Goal: Task Accomplishment & Management: Use online tool/utility

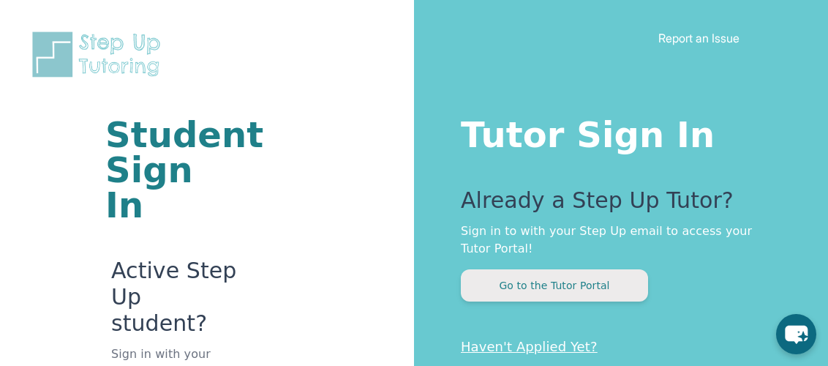
click at [532, 294] on button "Go to the Tutor Portal" at bounding box center [554, 285] width 187 height 32
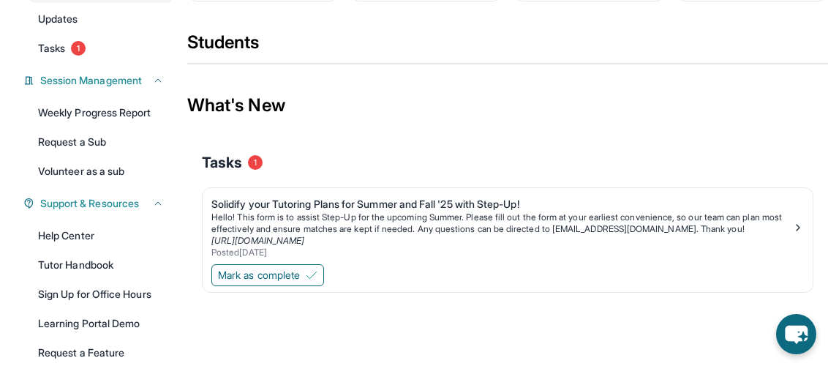
scroll to position [159, 0]
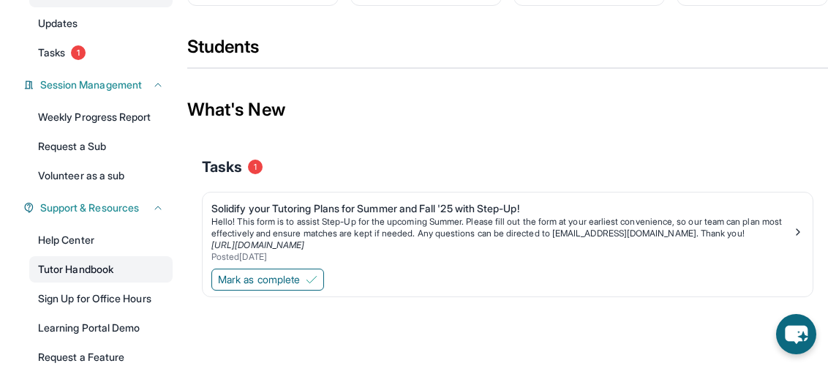
click at [84, 267] on link "Tutor Handbook" at bounding box center [100, 269] width 143 height 26
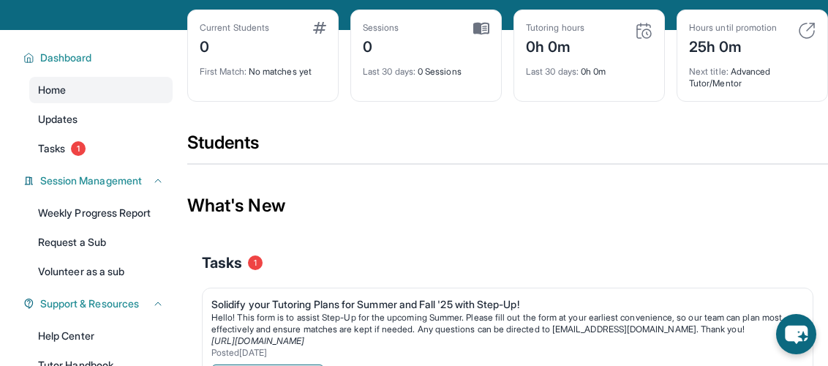
scroll to position [67, 0]
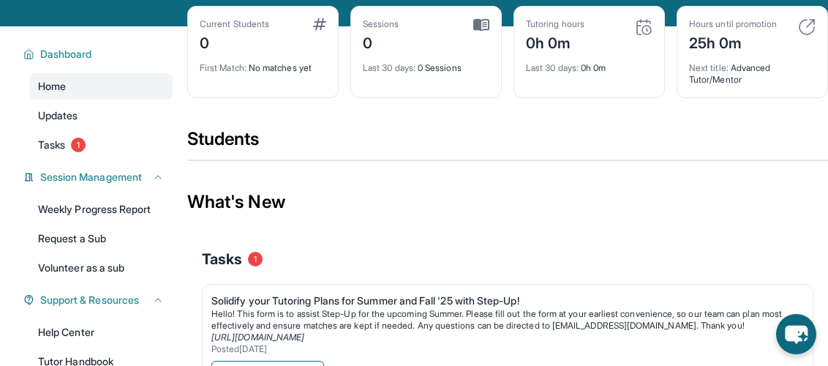
click at [222, 262] on span "Tasks" at bounding box center [222, 259] width 40 height 20
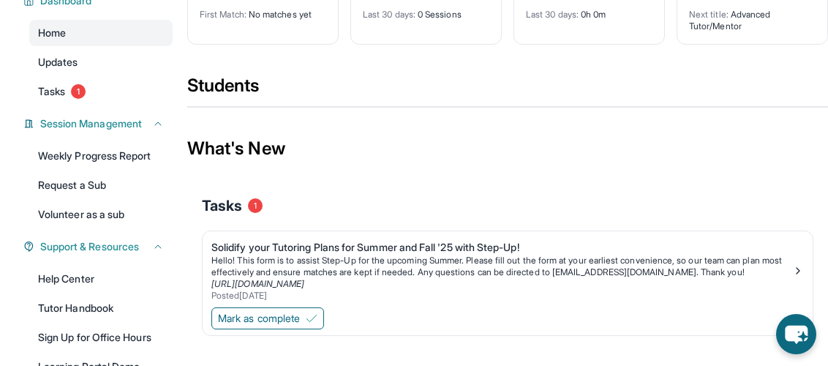
scroll to position [124, 0]
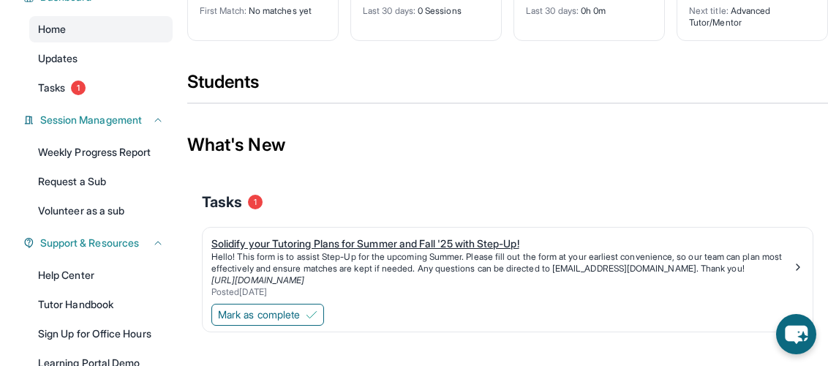
click at [246, 245] on div "Solidify your Tutoring Plans for Summer and Fall '25 with Step-Up!" at bounding box center [501, 243] width 581 height 15
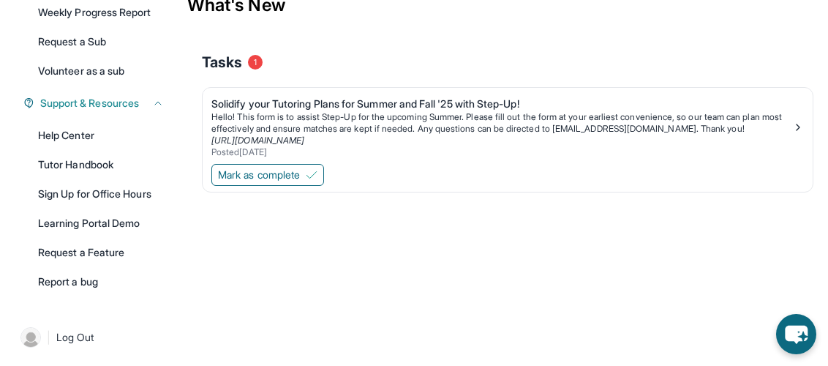
scroll to position [266, 0]
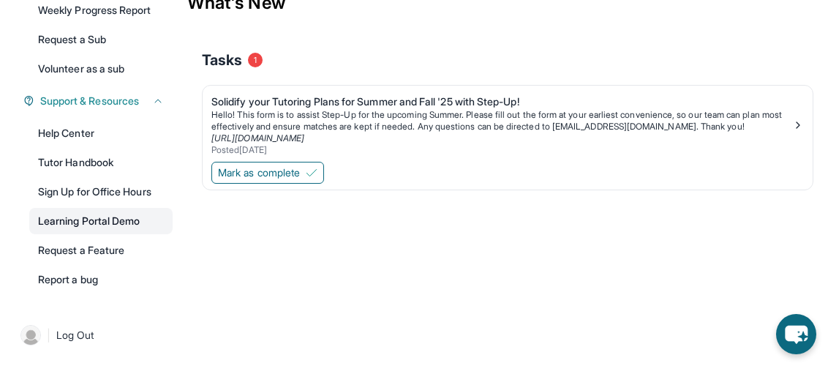
click at [93, 212] on link "Learning Portal Demo" at bounding box center [100, 221] width 143 height 26
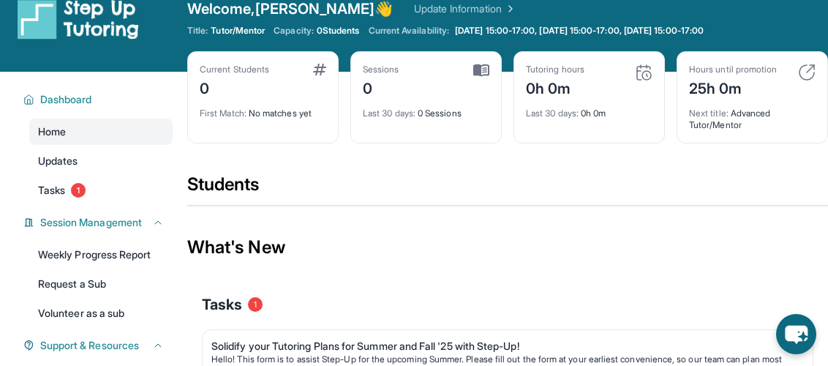
scroll to position [0, 0]
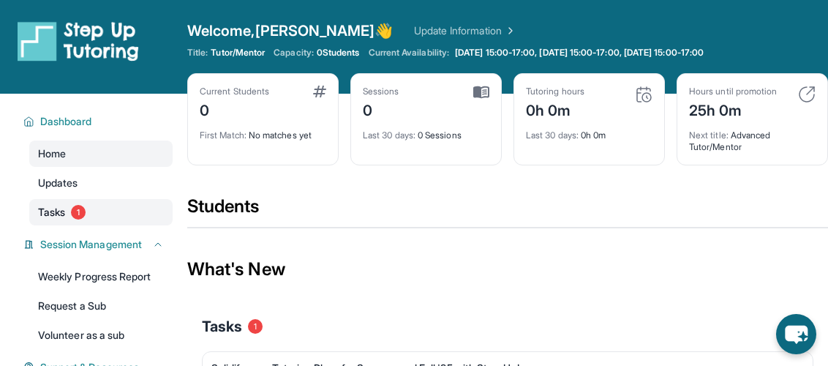
click at [50, 211] on span "Tasks" at bounding box center [51, 212] width 27 height 15
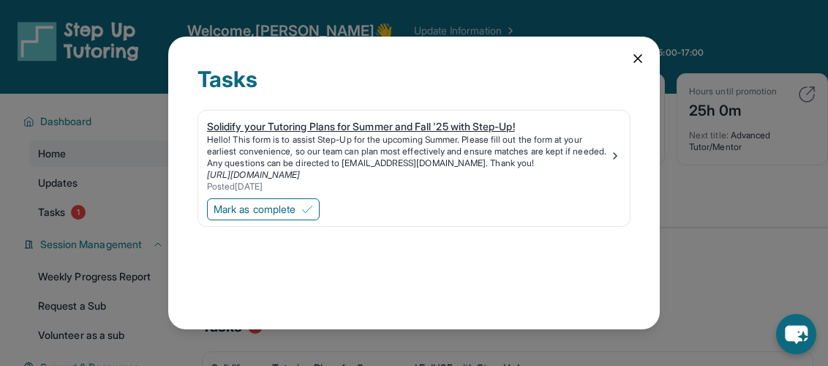
click at [611, 156] on img at bounding box center [615, 156] width 12 height 12
click at [306, 201] on button "Mark as complete" at bounding box center [263, 209] width 113 height 22
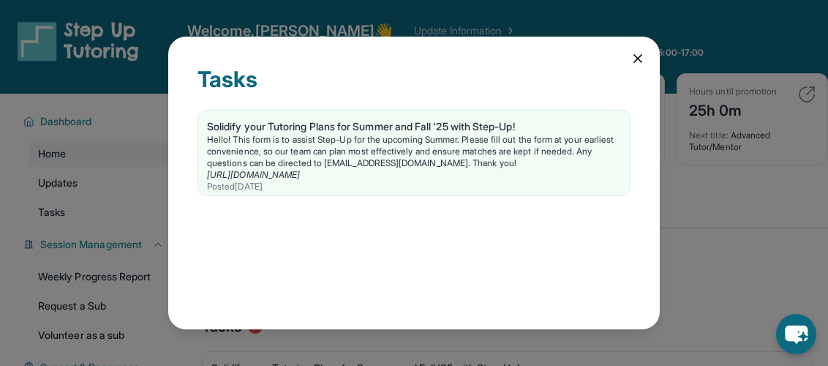
click at [630, 48] on div "Tasks Solidify your Tutoring Plans for Summer and Fall '25 with Step-Up! Hello!…" at bounding box center [413, 183] width 491 height 292
click at [640, 62] on icon at bounding box center [637, 58] width 15 height 15
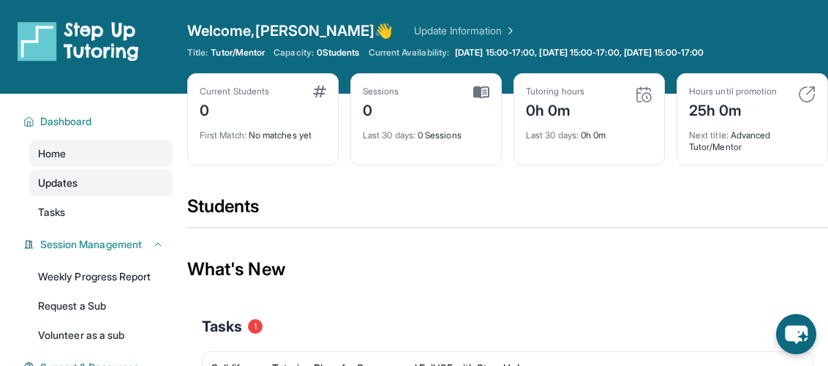
click at [70, 178] on span "Updates" at bounding box center [58, 182] width 40 height 15
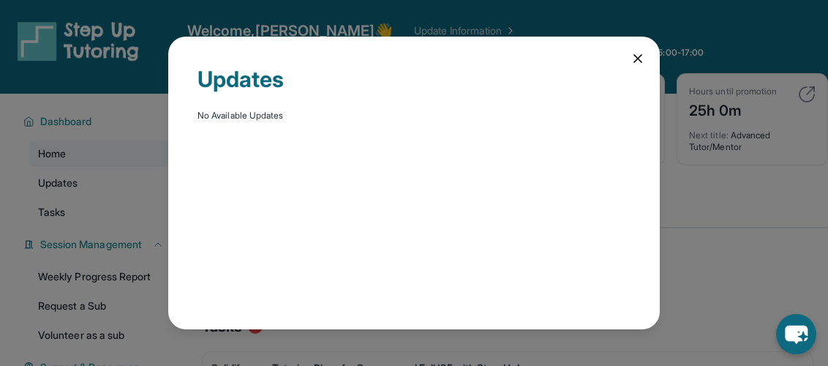
click at [64, 204] on div "Updates No Available Updates" at bounding box center [414, 183] width 828 height 366
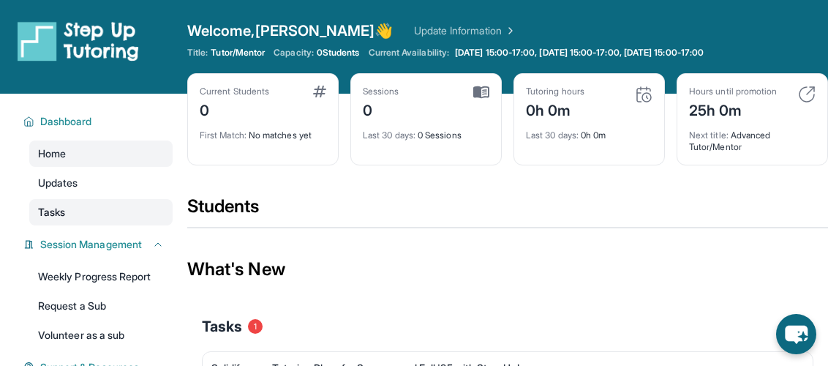
click at [64, 209] on span "Tasks" at bounding box center [51, 212] width 27 height 15
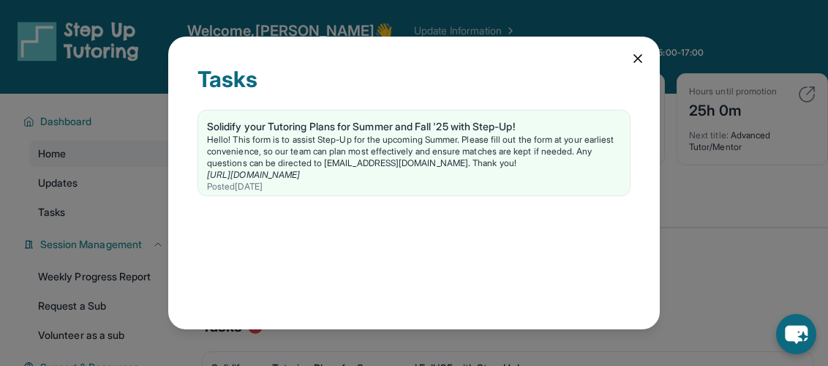
click at [640, 60] on icon at bounding box center [637, 58] width 7 height 7
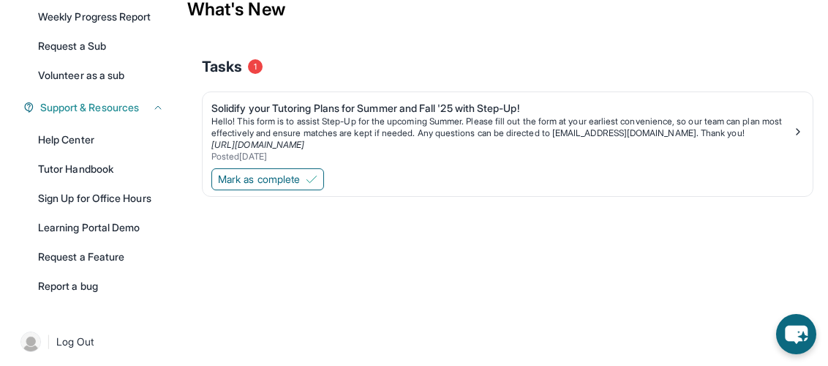
scroll to position [266, 0]
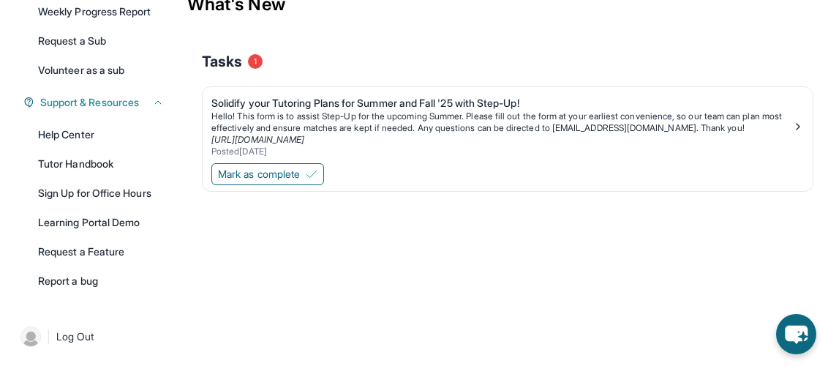
scroll to position [266, 0]
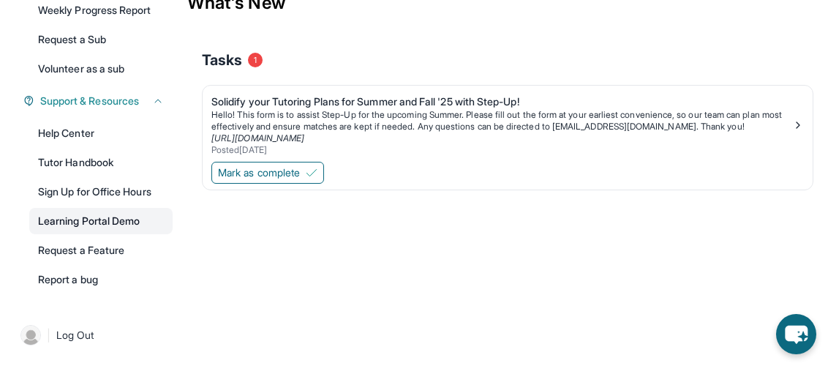
click at [120, 222] on link "Learning Portal Demo" at bounding box center [100, 221] width 143 height 26
